Goal: Transaction & Acquisition: Purchase product/service

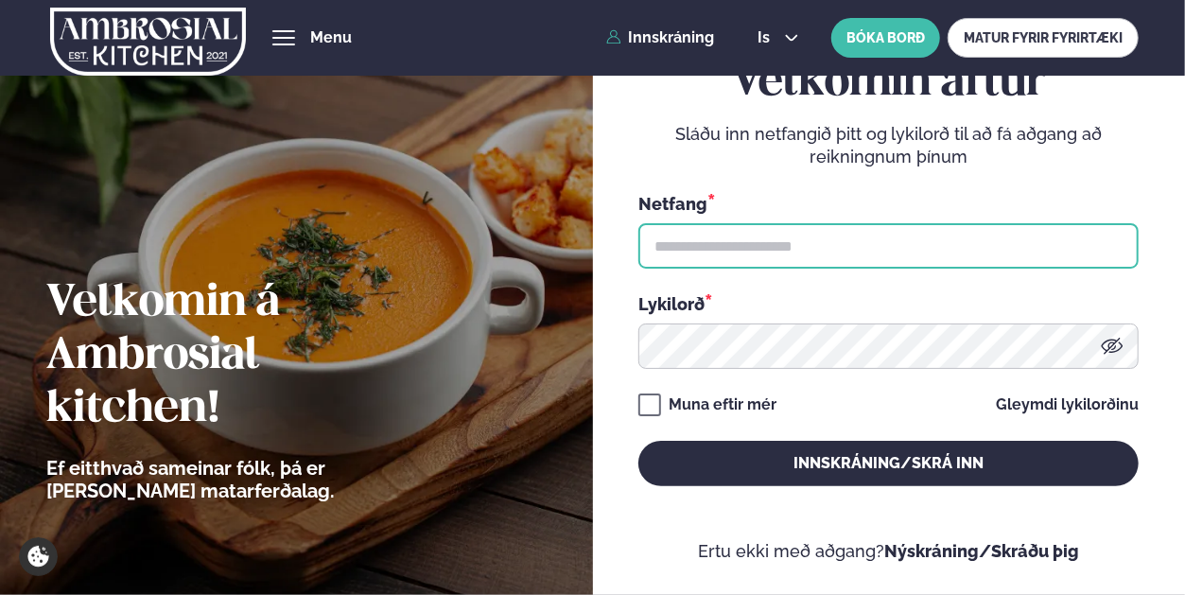
type input "**********"
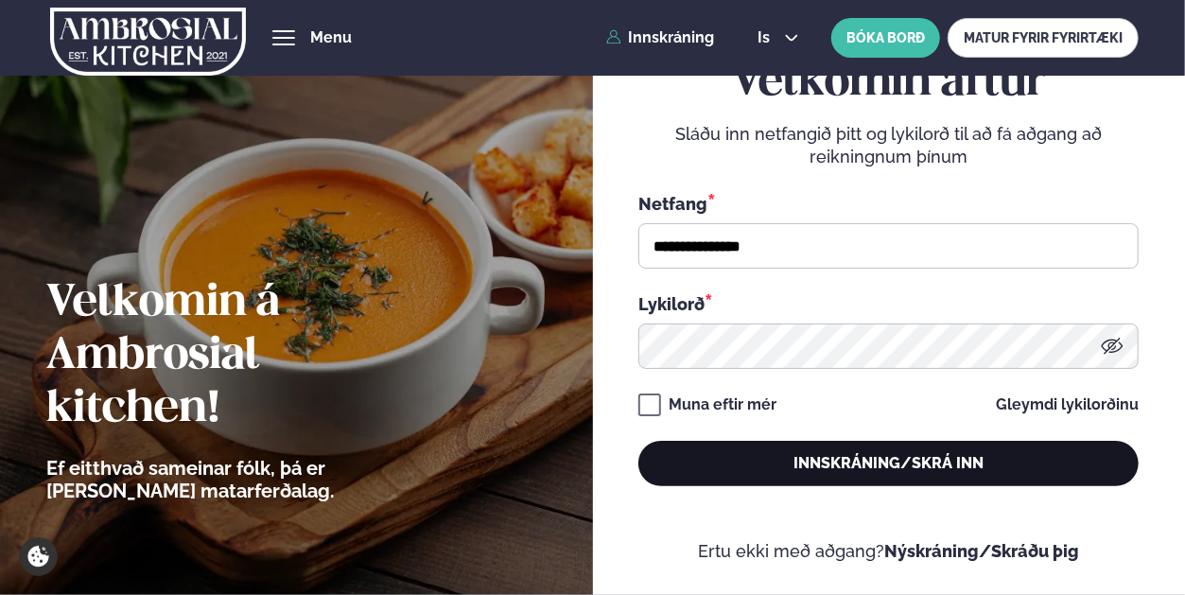
click at [832, 460] on button "Innskráning/Skrá inn" at bounding box center [888, 463] width 500 height 45
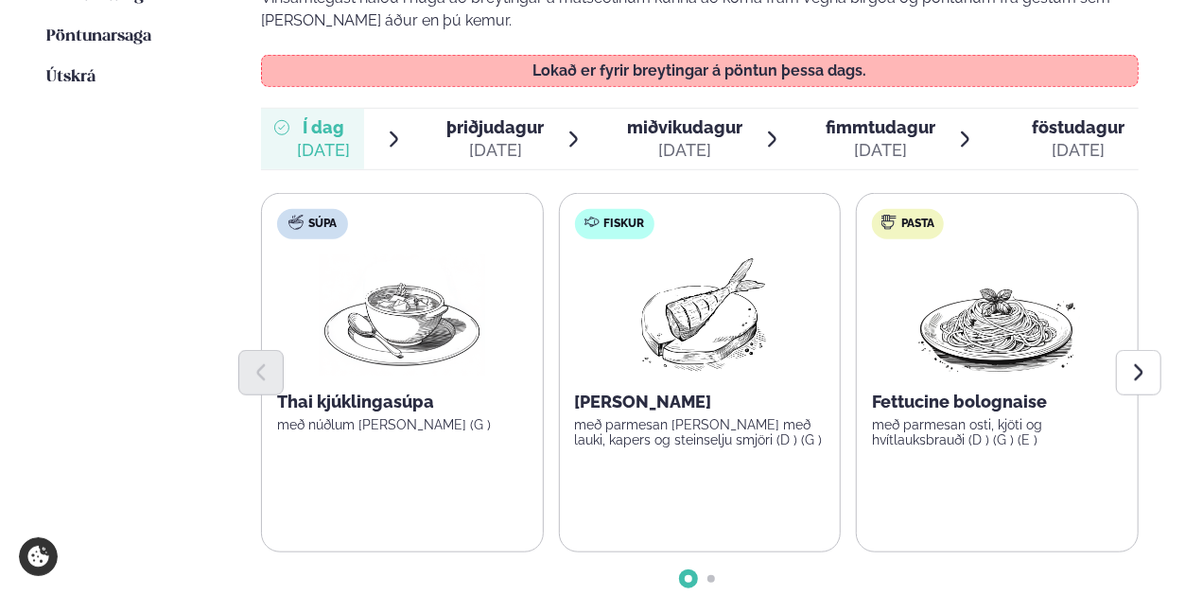
scroll to position [567, 0]
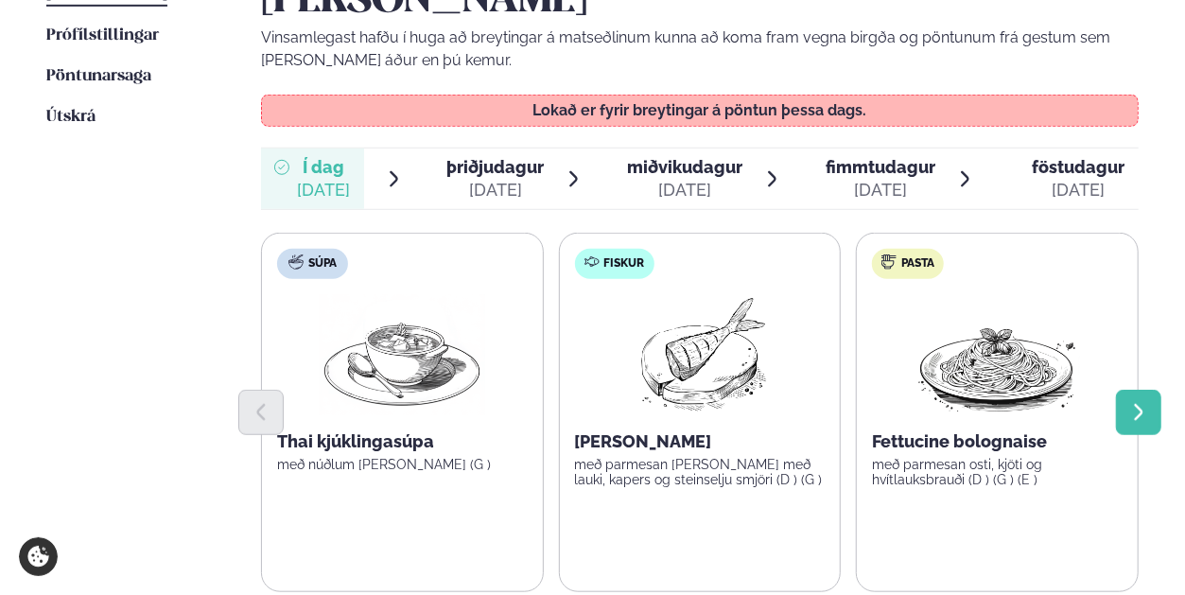
click at [1133, 402] on icon "Next slide" at bounding box center [1138, 412] width 21 height 21
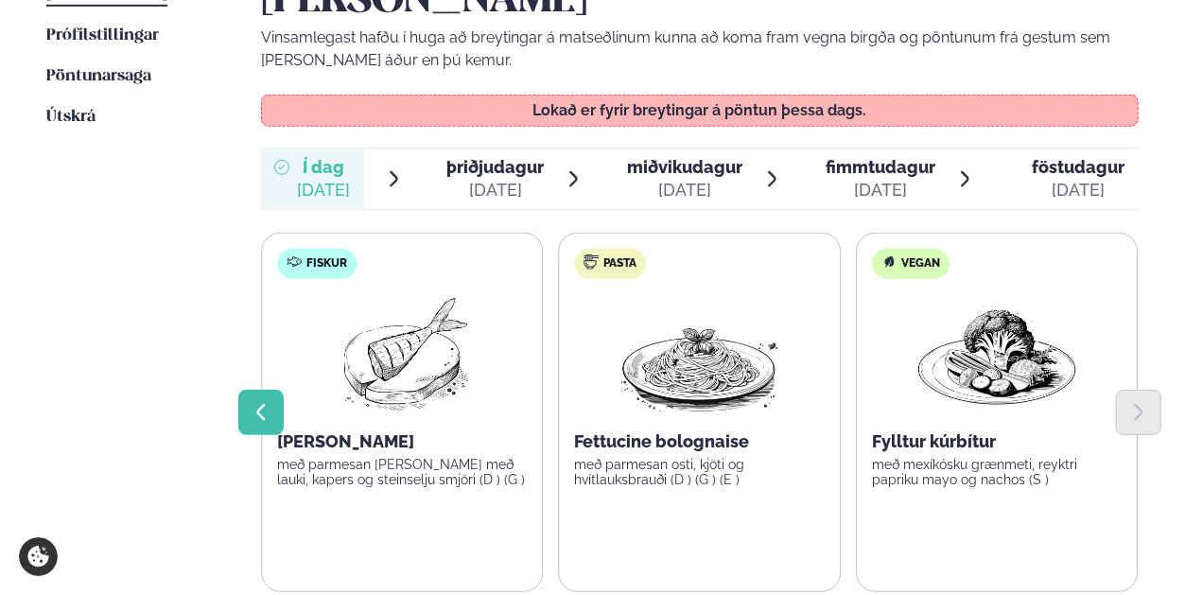
click at [264, 402] on icon "Previous slide" at bounding box center [261, 412] width 21 height 21
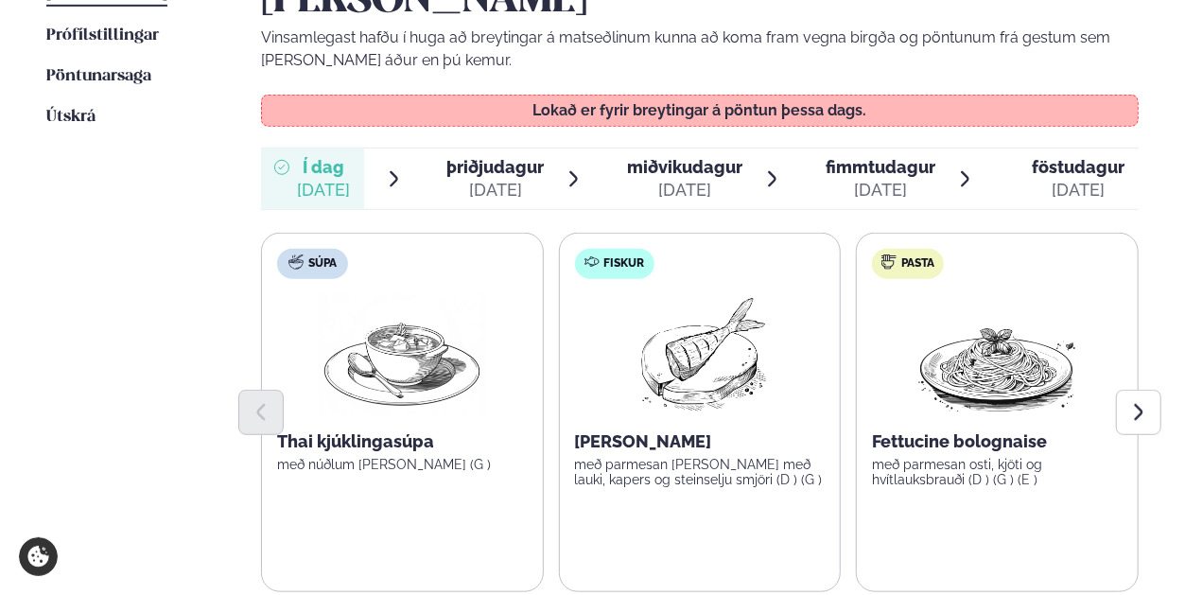
click at [671, 390] on div at bounding box center [700, 412] width 878 height 45
click at [701, 333] on img at bounding box center [700, 354] width 167 height 121
click at [702, 294] on img at bounding box center [700, 354] width 167 height 121
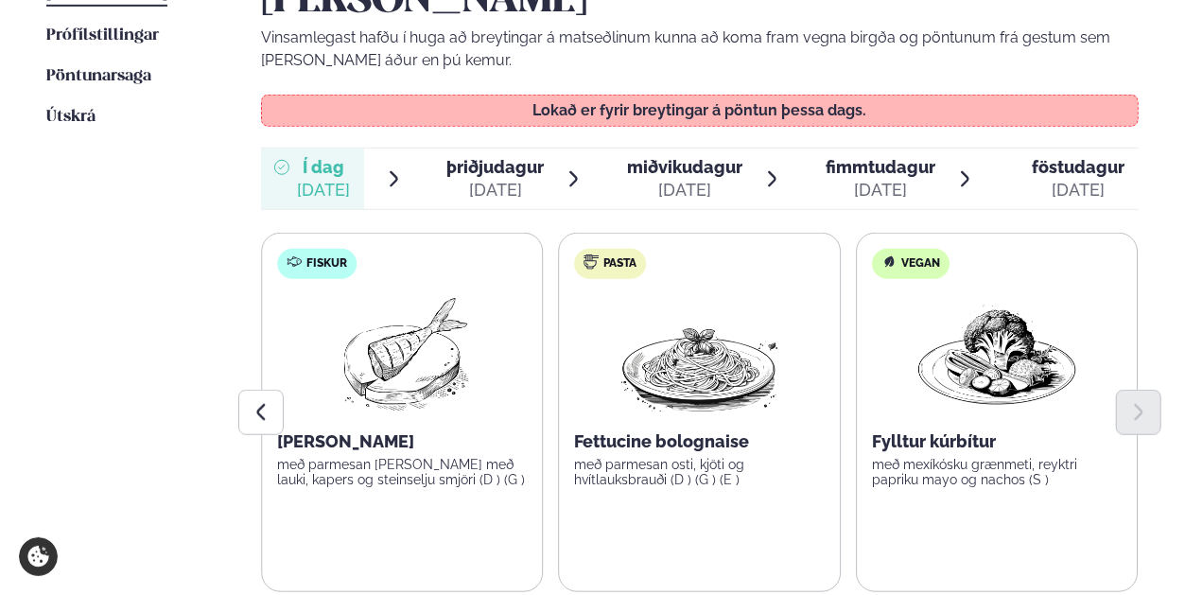
click at [340, 294] on img at bounding box center [402, 354] width 167 height 121
click at [418, 390] on div at bounding box center [700, 412] width 878 height 45
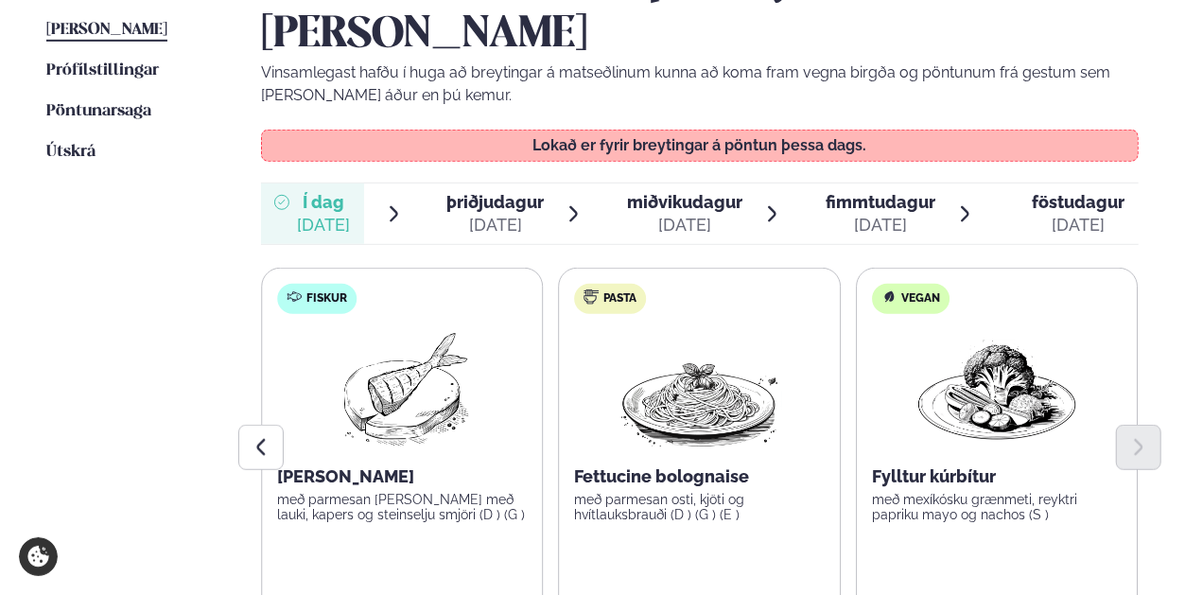
scroll to position [420, 0]
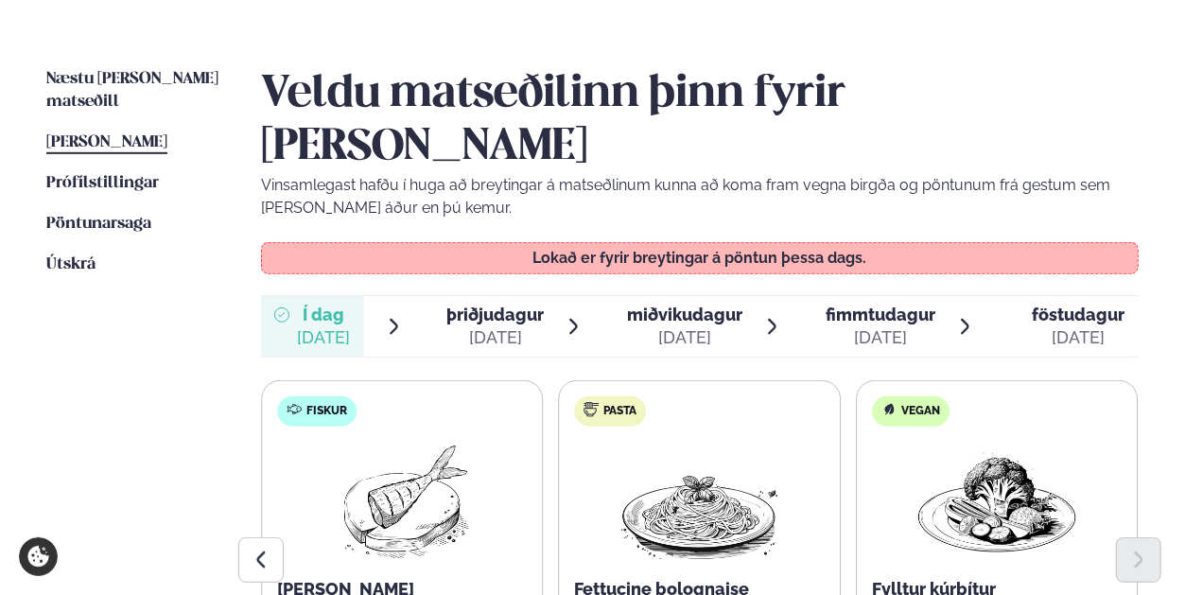
click at [494, 326] on div "[DATE]" at bounding box center [495, 337] width 97 height 23
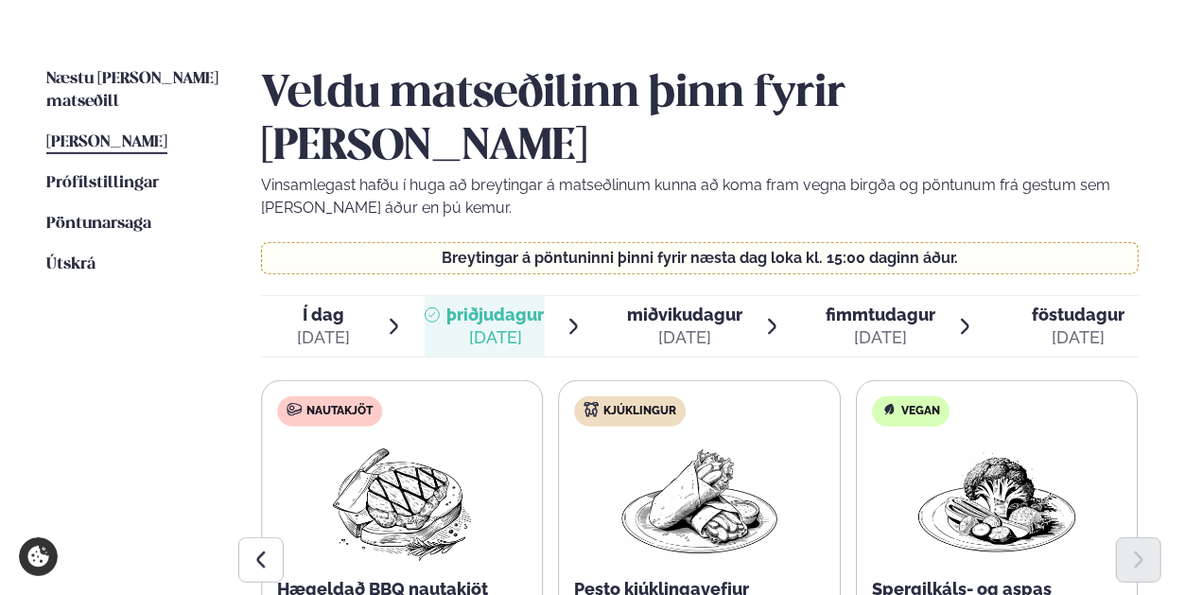
click at [340, 326] on div "[DATE]" at bounding box center [323, 337] width 53 height 23
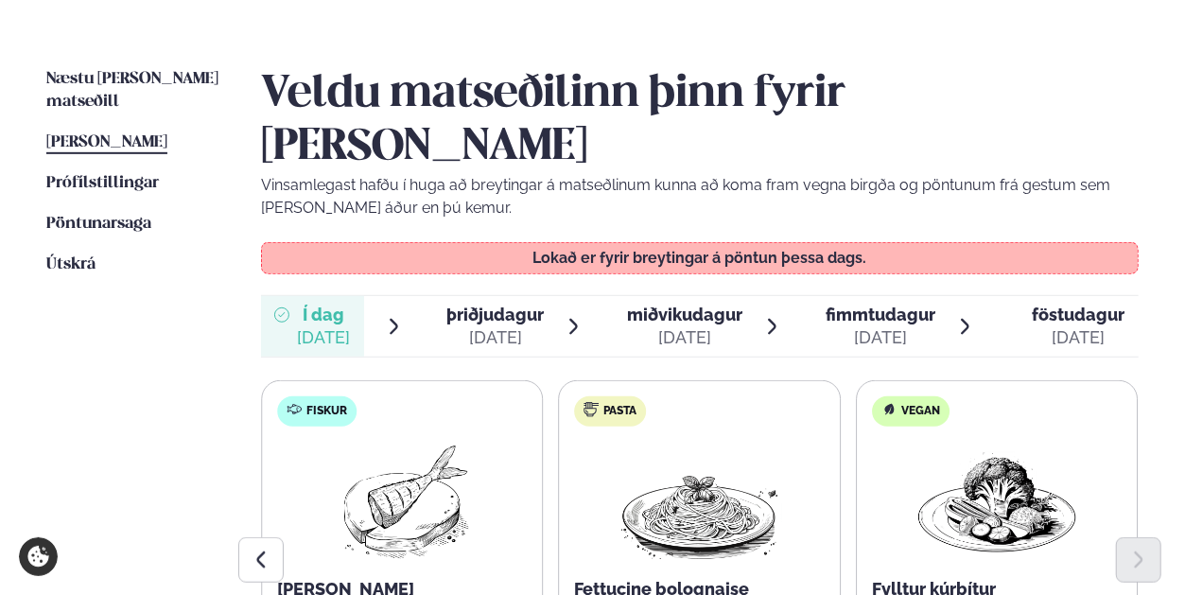
click at [490, 326] on div "[DATE]" at bounding box center [495, 337] width 97 height 23
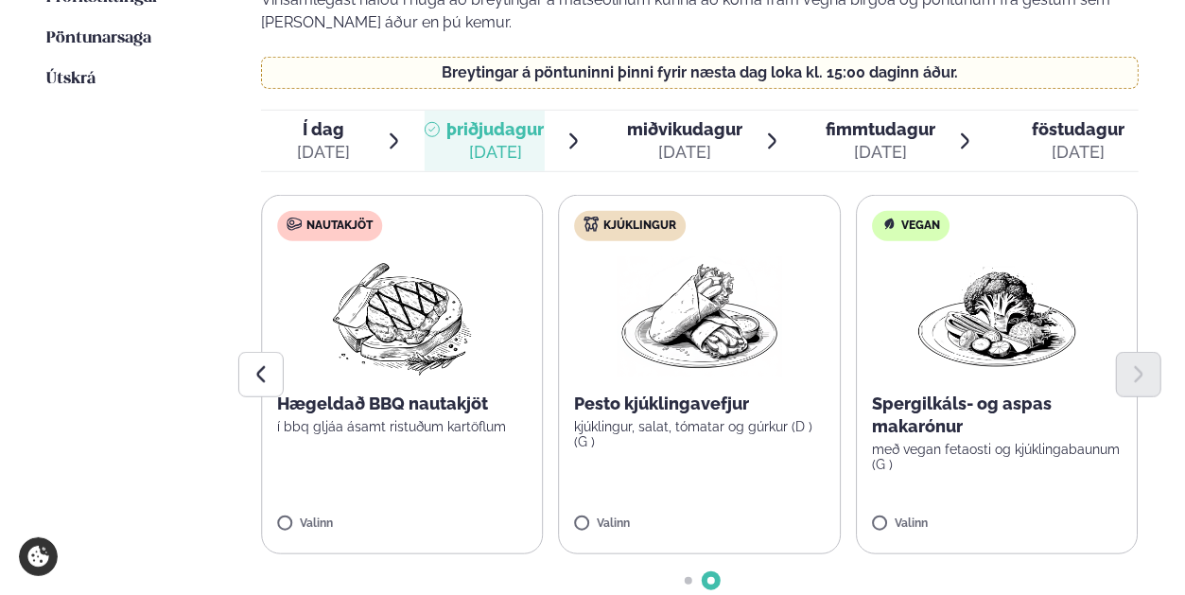
scroll to position [609, 0]
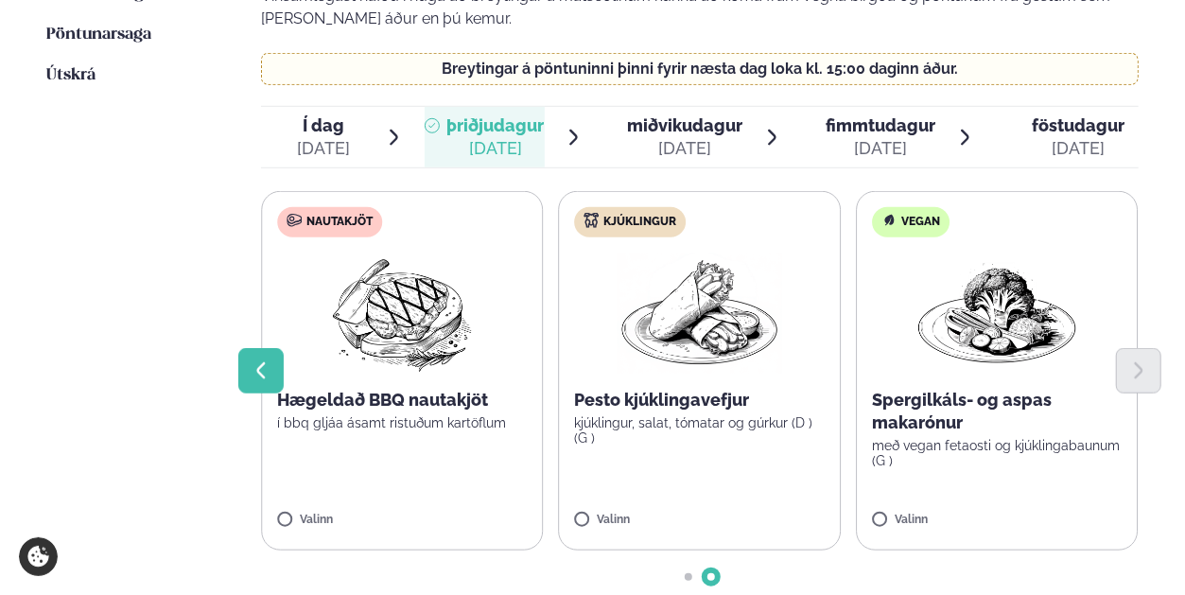
click at [253, 360] on icon "Previous slide" at bounding box center [261, 370] width 21 height 21
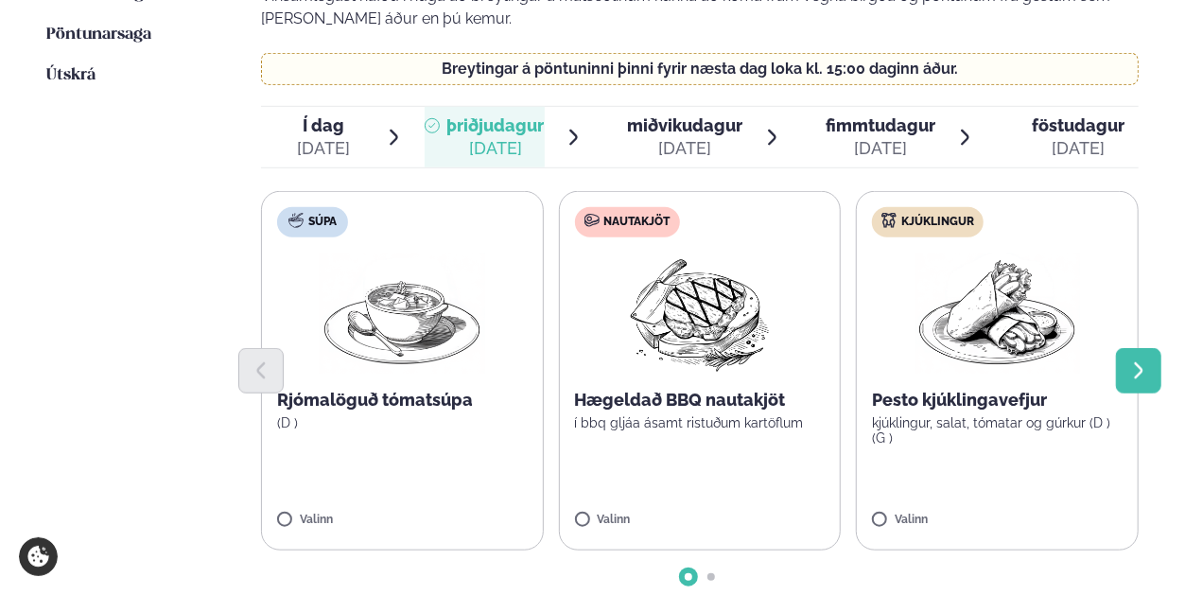
click at [1147, 360] on icon "Next slide" at bounding box center [1138, 370] width 21 height 21
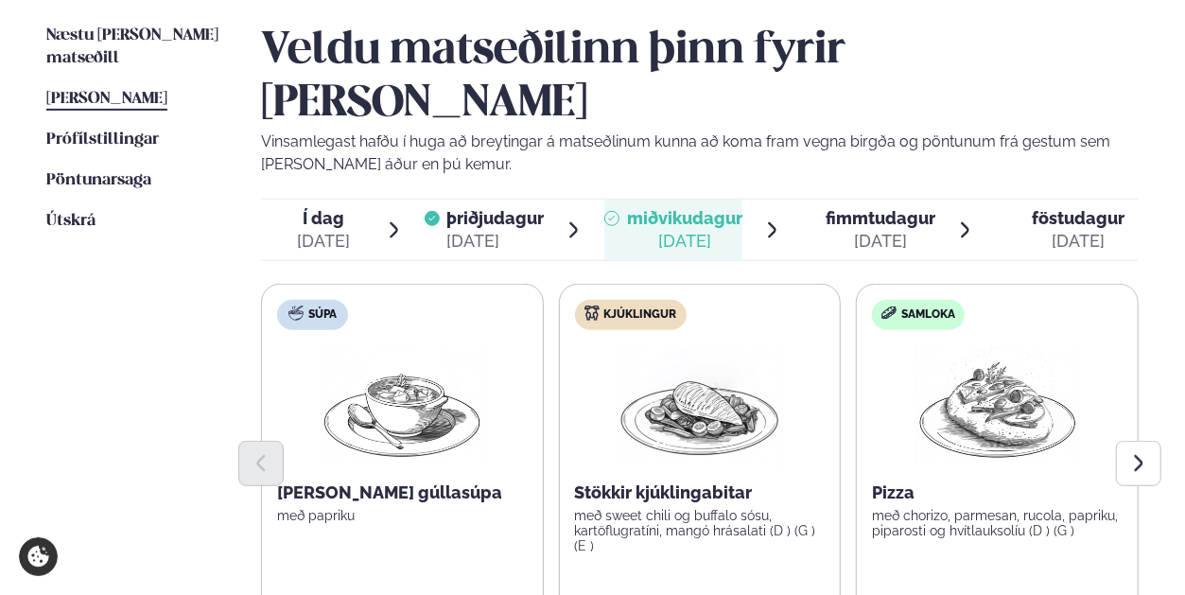
scroll to position [420, 0]
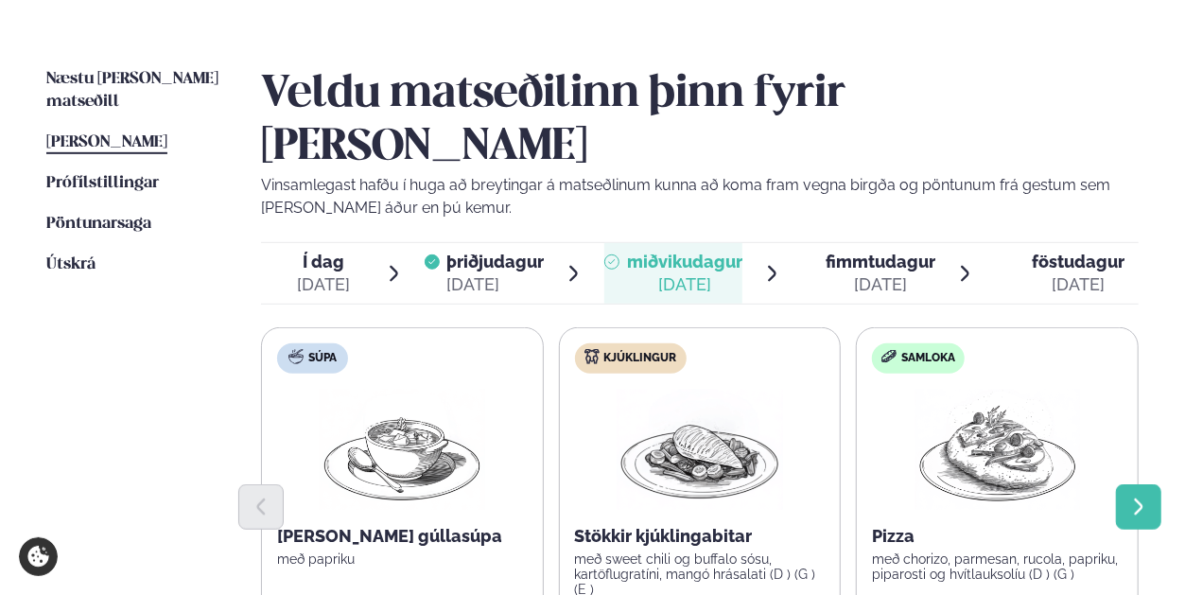
click at [1143, 496] on icon "Next slide" at bounding box center [1138, 506] width 21 height 21
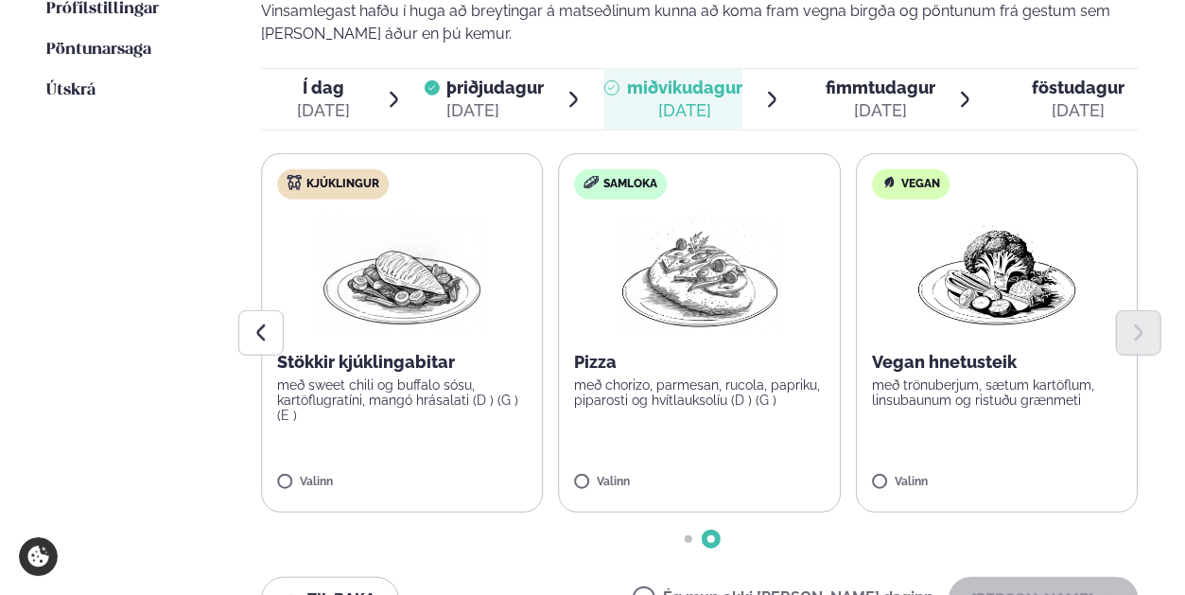
scroll to position [609, 0]
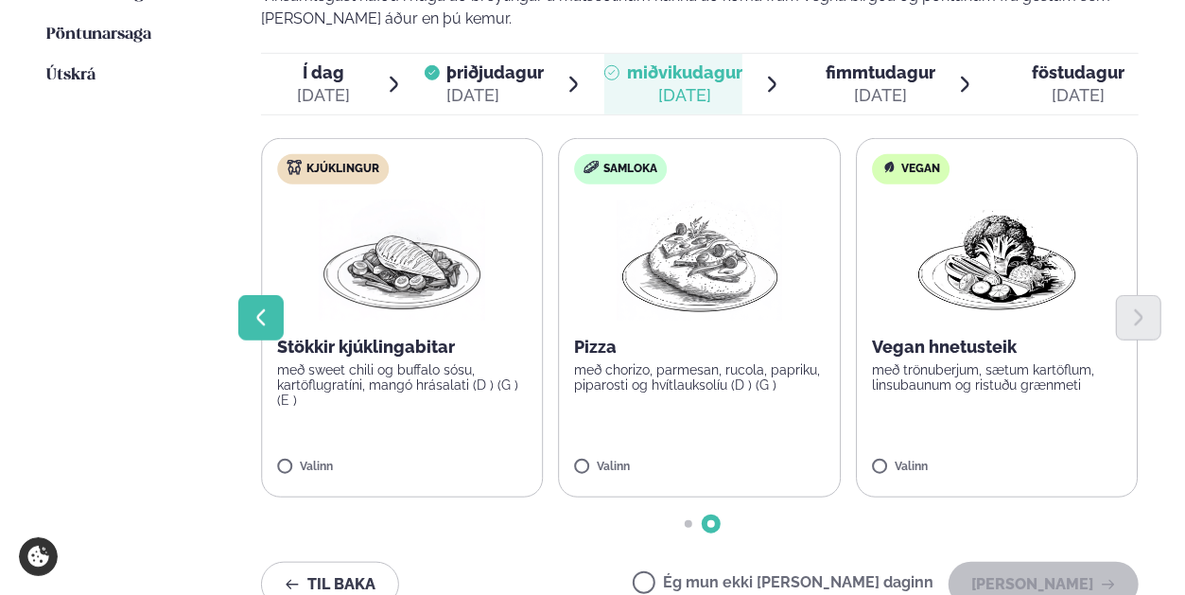
click at [275, 295] on button "Previous slide" at bounding box center [260, 317] width 45 height 45
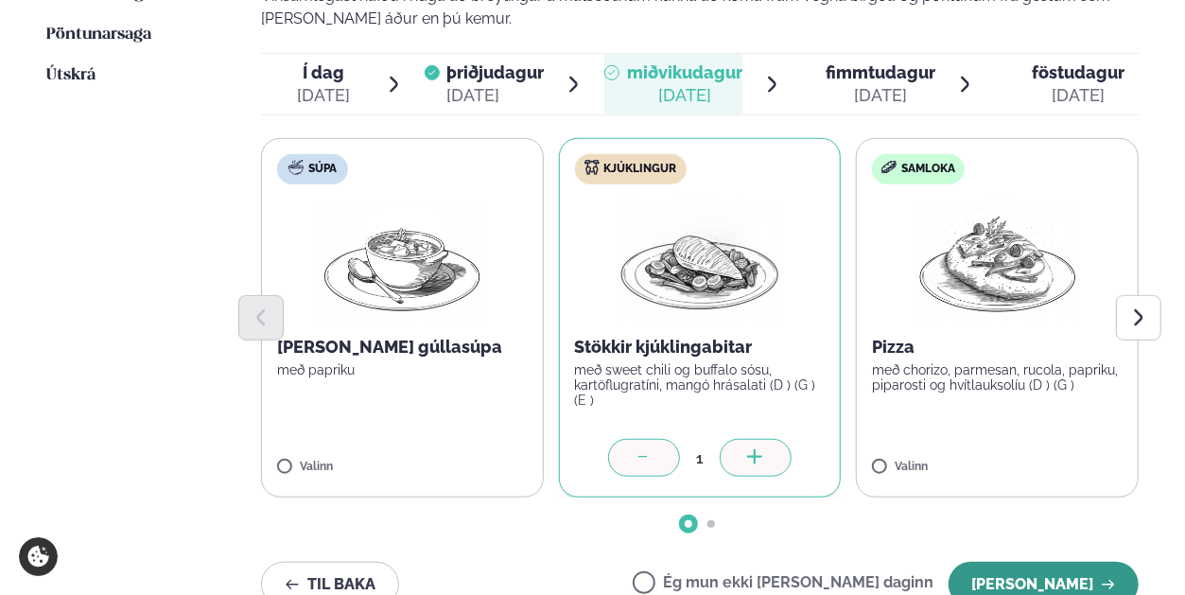
click at [1038, 562] on button "[PERSON_NAME]" at bounding box center [1044, 584] width 190 height 45
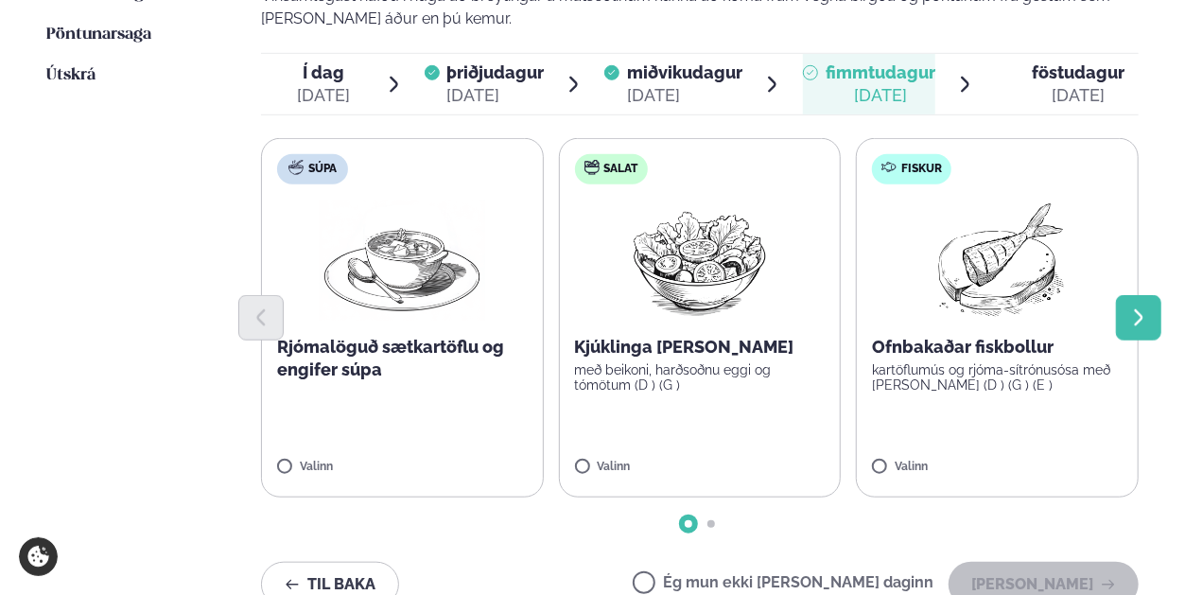
click at [1133, 307] on icon "Next slide" at bounding box center [1138, 317] width 21 height 21
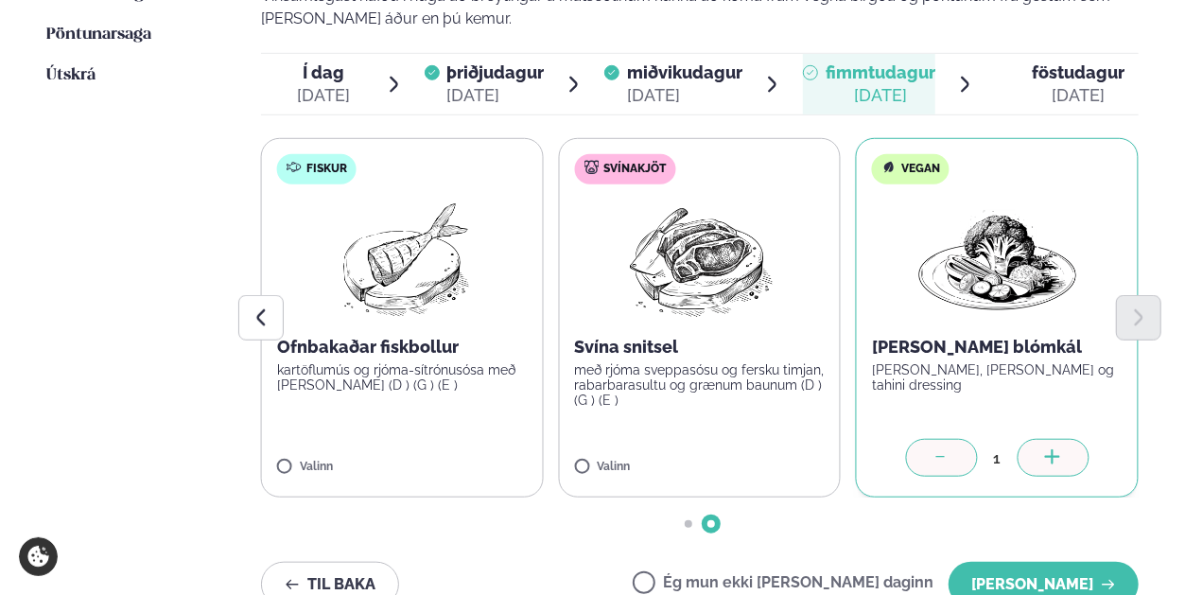
click at [1053, 449] on icon at bounding box center [1052, 458] width 19 height 19
click at [950, 439] on div at bounding box center [942, 458] width 72 height 38
click at [934, 449] on icon at bounding box center [941, 458] width 19 height 19
click at [1067, 562] on button "[PERSON_NAME]" at bounding box center [1044, 584] width 190 height 45
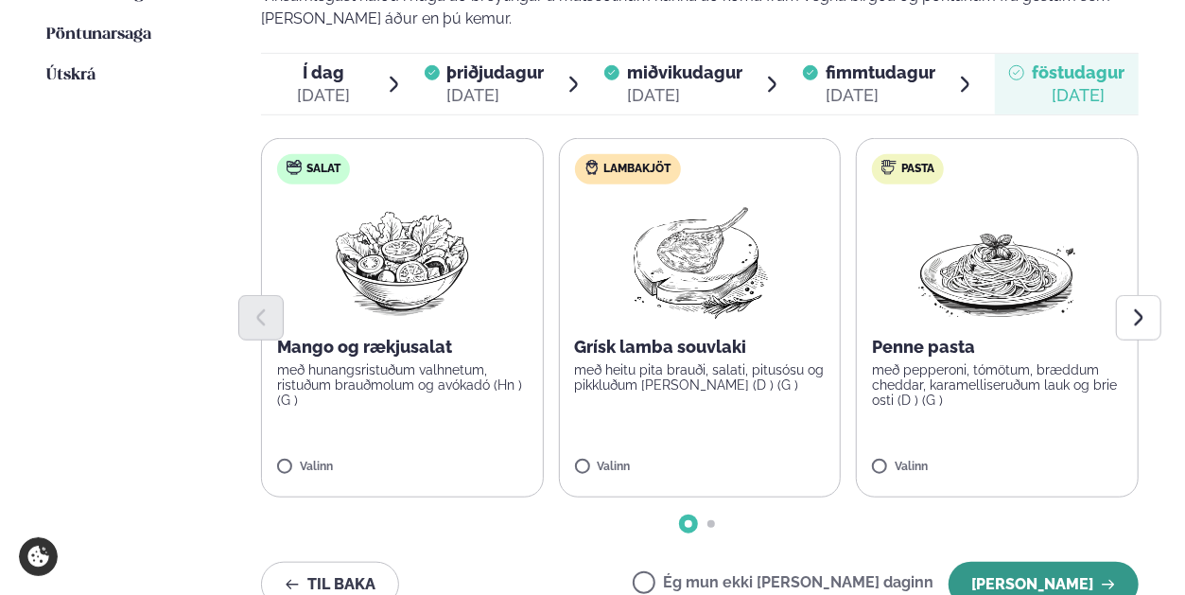
click at [1038, 562] on button "[PERSON_NAME]" at bounding box center [1044, 584] width 190 height 45
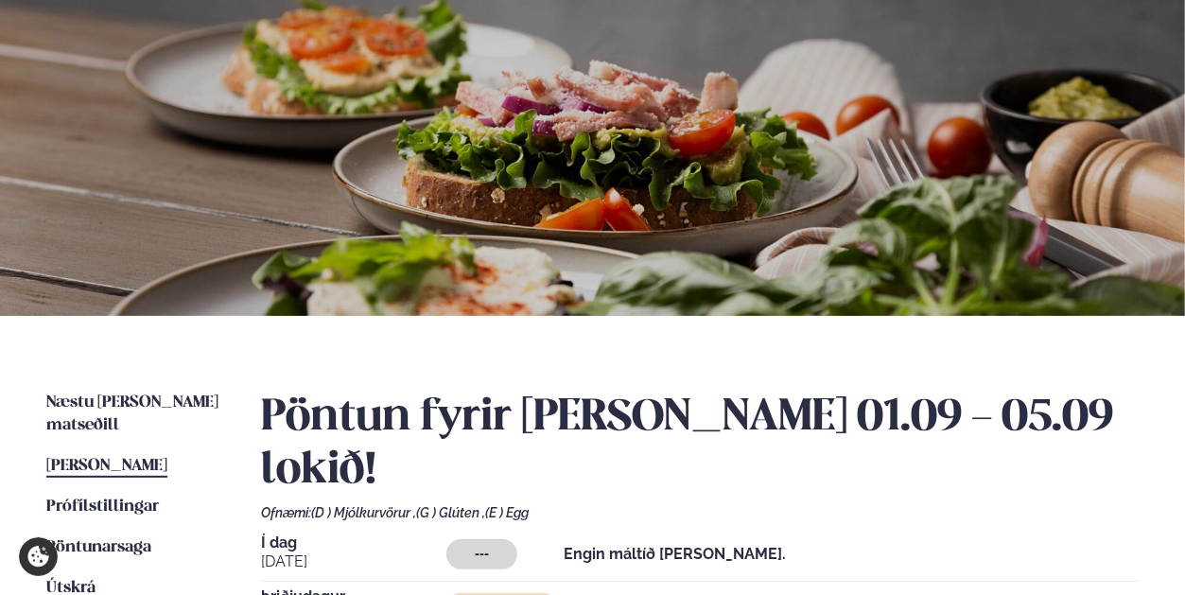
scroll to position [42, 0]
